Goal: Task Accomplishment & Management: Manage account settings

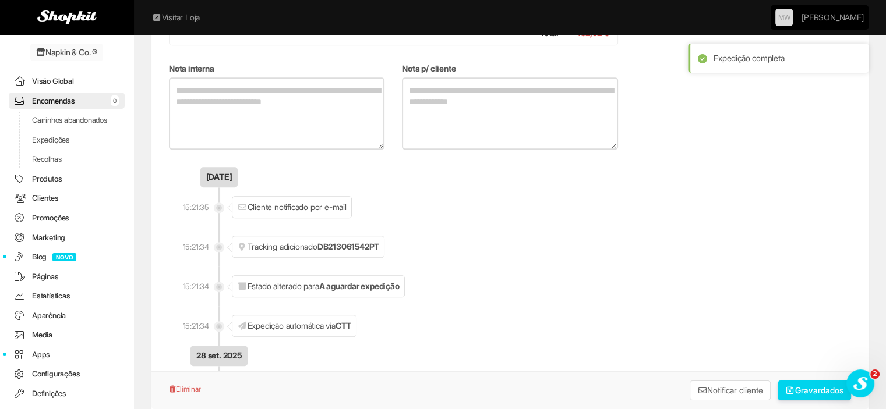
scroll to position [1031, 0]
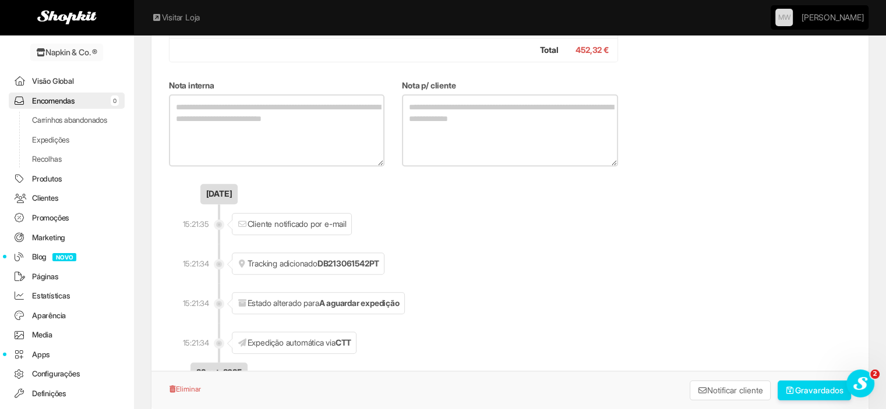
click at [44, 81] on link "Visão Global" at bounding box center [67, 81] width 116 height 17
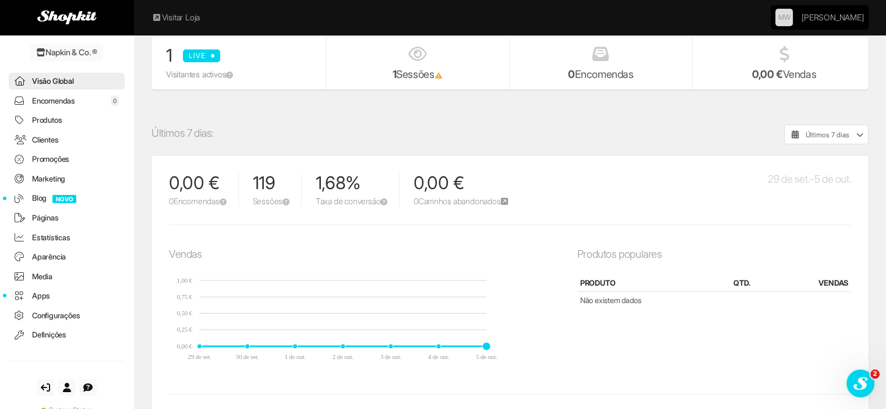
scroll to position [209, 0]
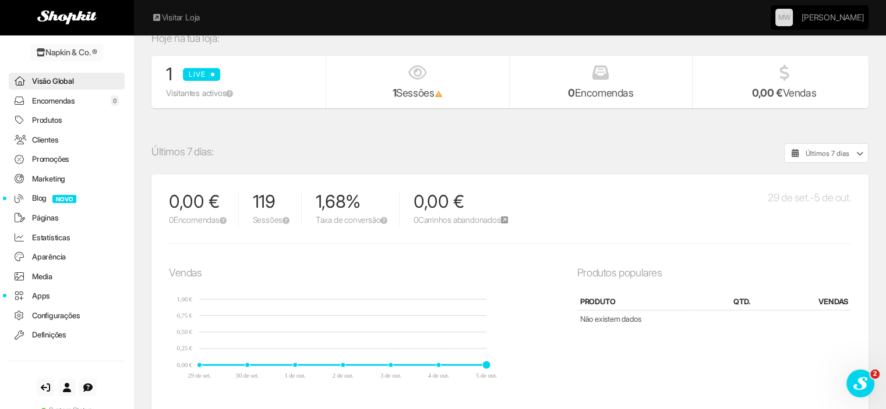
click at [52, 102] on link "Encomendas 0" at bounding box center [67, 101] width 116 height 17
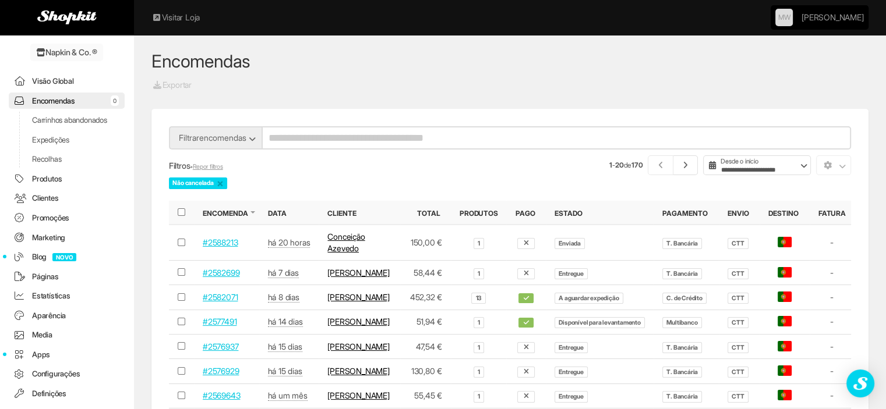
scroll to position [37, 0]
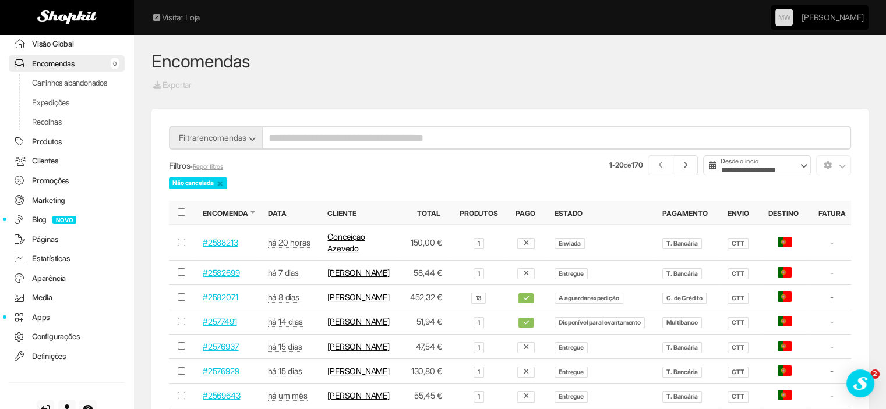
click at [56, 168] on link "Clientes" at bounding box center [67, 161] width 116 height 17
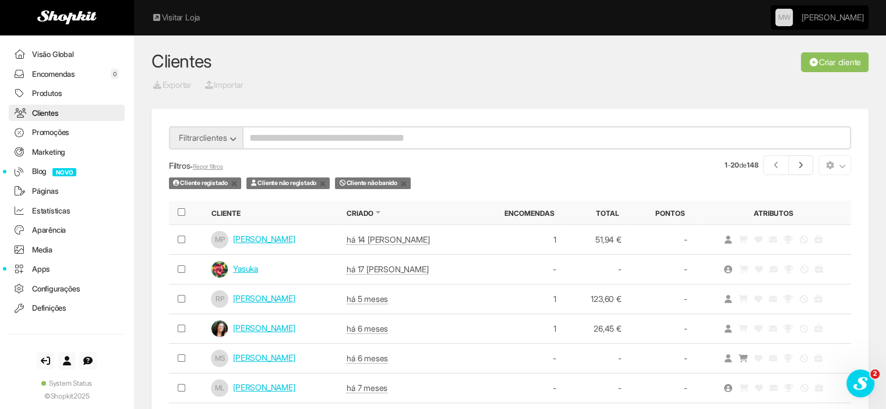
click at [44, 73] on link "Encomendas 0" at bounding box center [67, 74] width 116 height 17
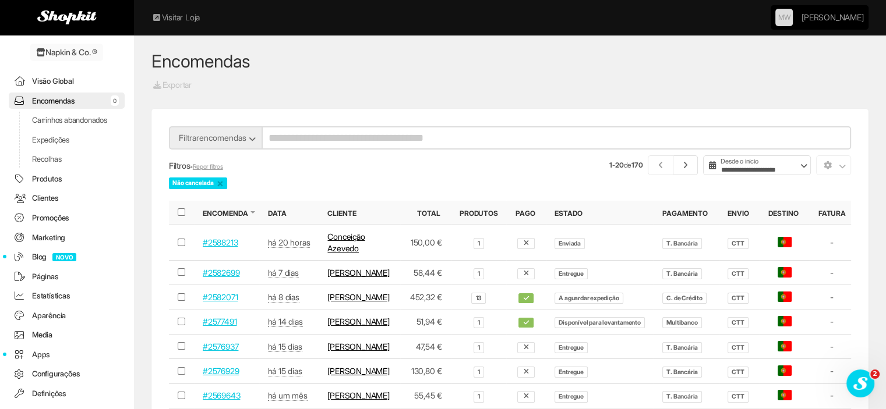
drag, startPoint x: 60, startPoint y: 80, endPoint x: 41, endPoint y: 77, distance: 18.9
click at [41, 77] on link "Visão Global" at bounding box center [67, 81] width 116 height 17
